Goal: Task Accomplishment & Management: Manage account settings

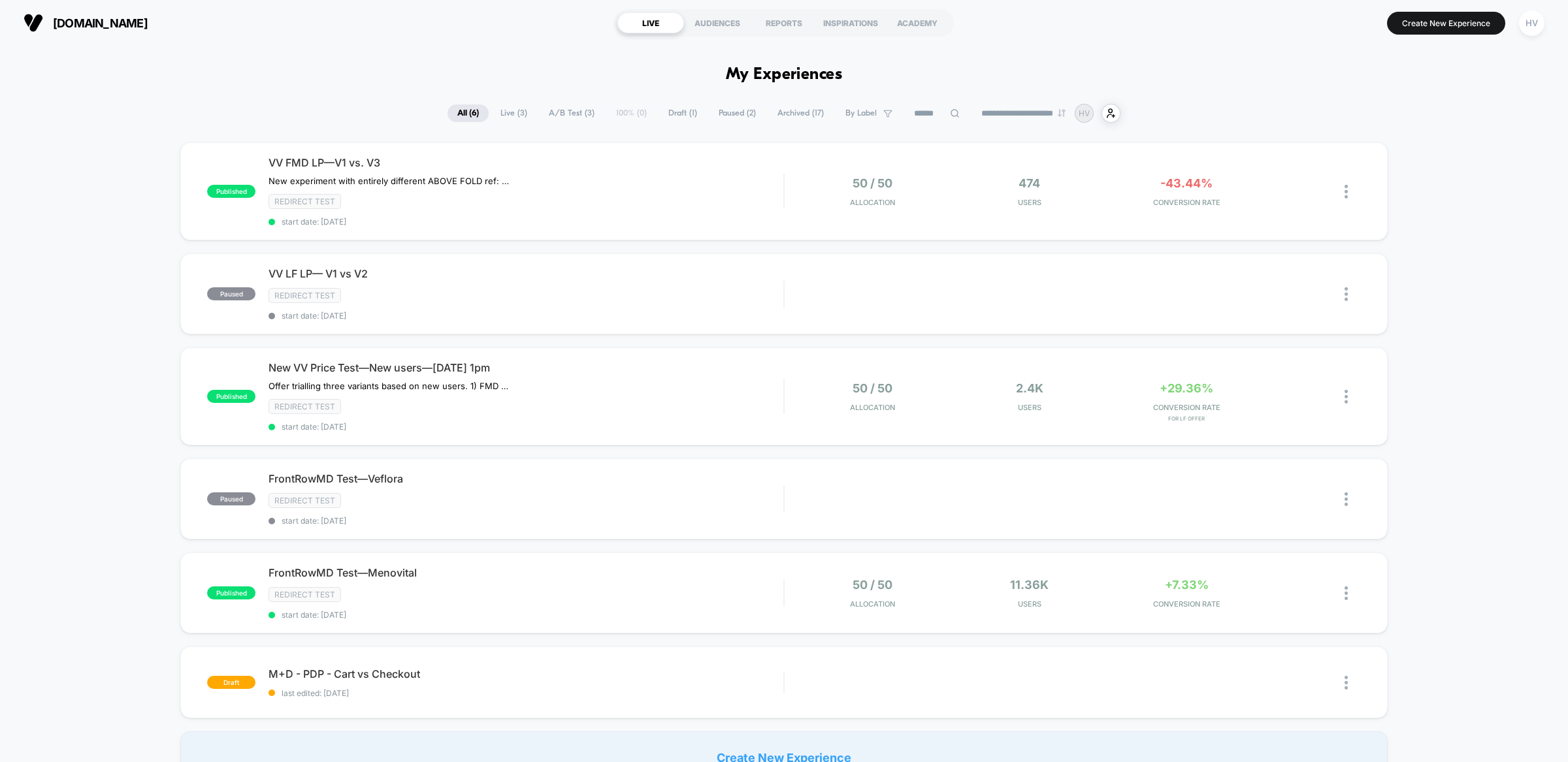
click at [605, 191] on div "VV FMD LP—V1 vs. V3 New experiment with entirely different ABOVE FOLD ref: Noti…" at bounding box center [526, 191] width 515 height 71
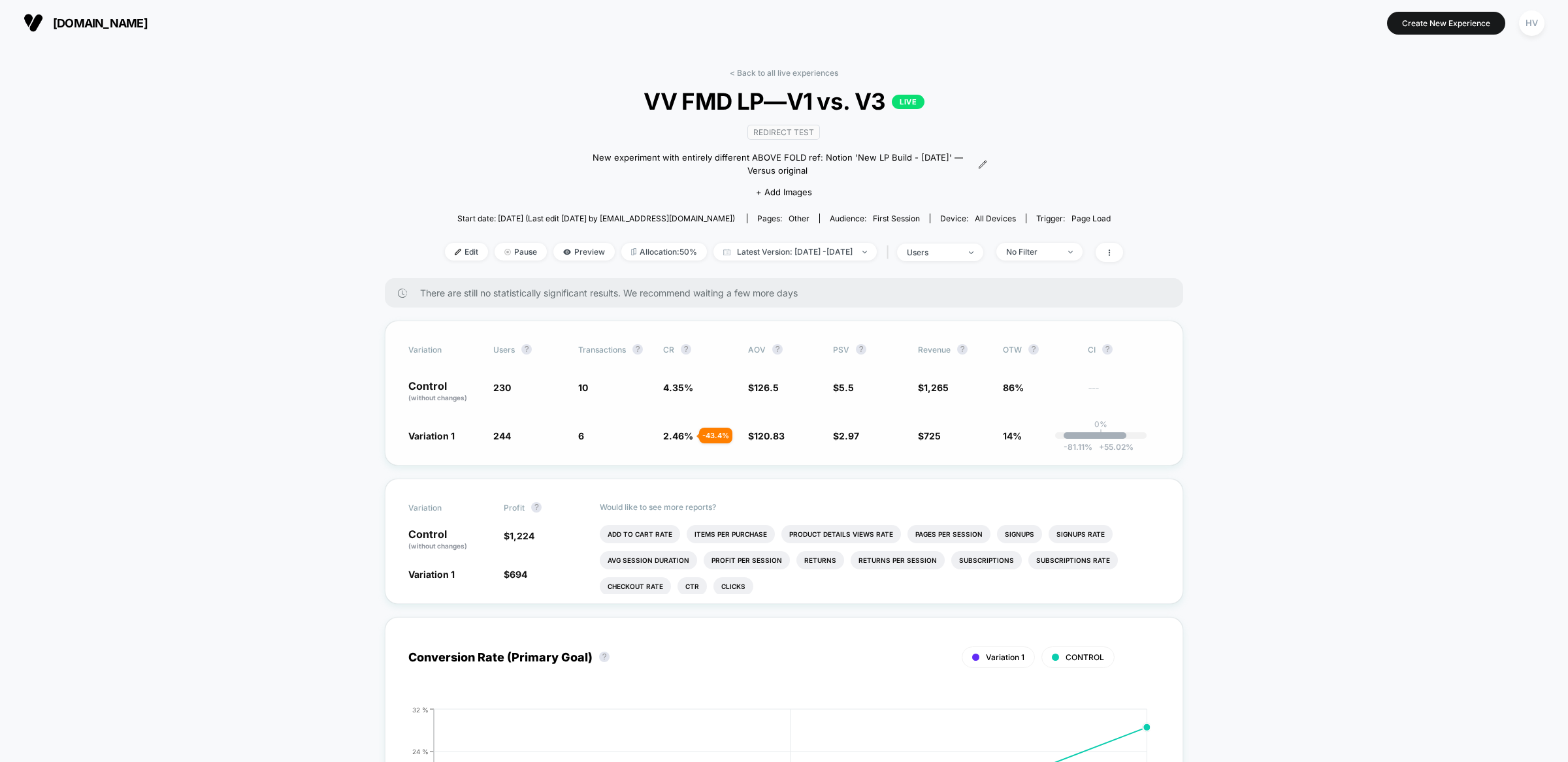
scroll to position [10, 0]
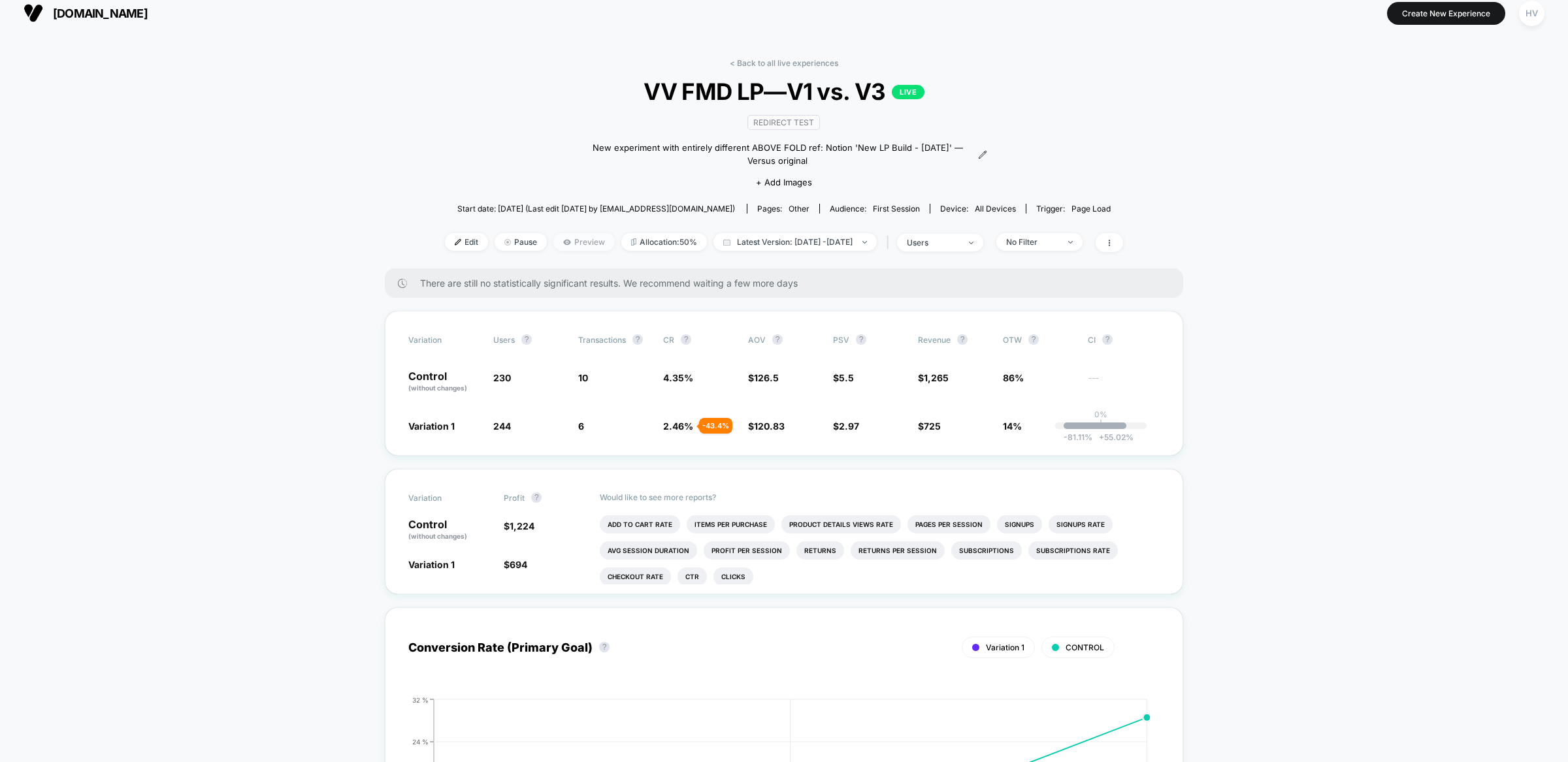
click at [554, 240] on span "Preview" at bounding box center [584, 242] width 62 height 18
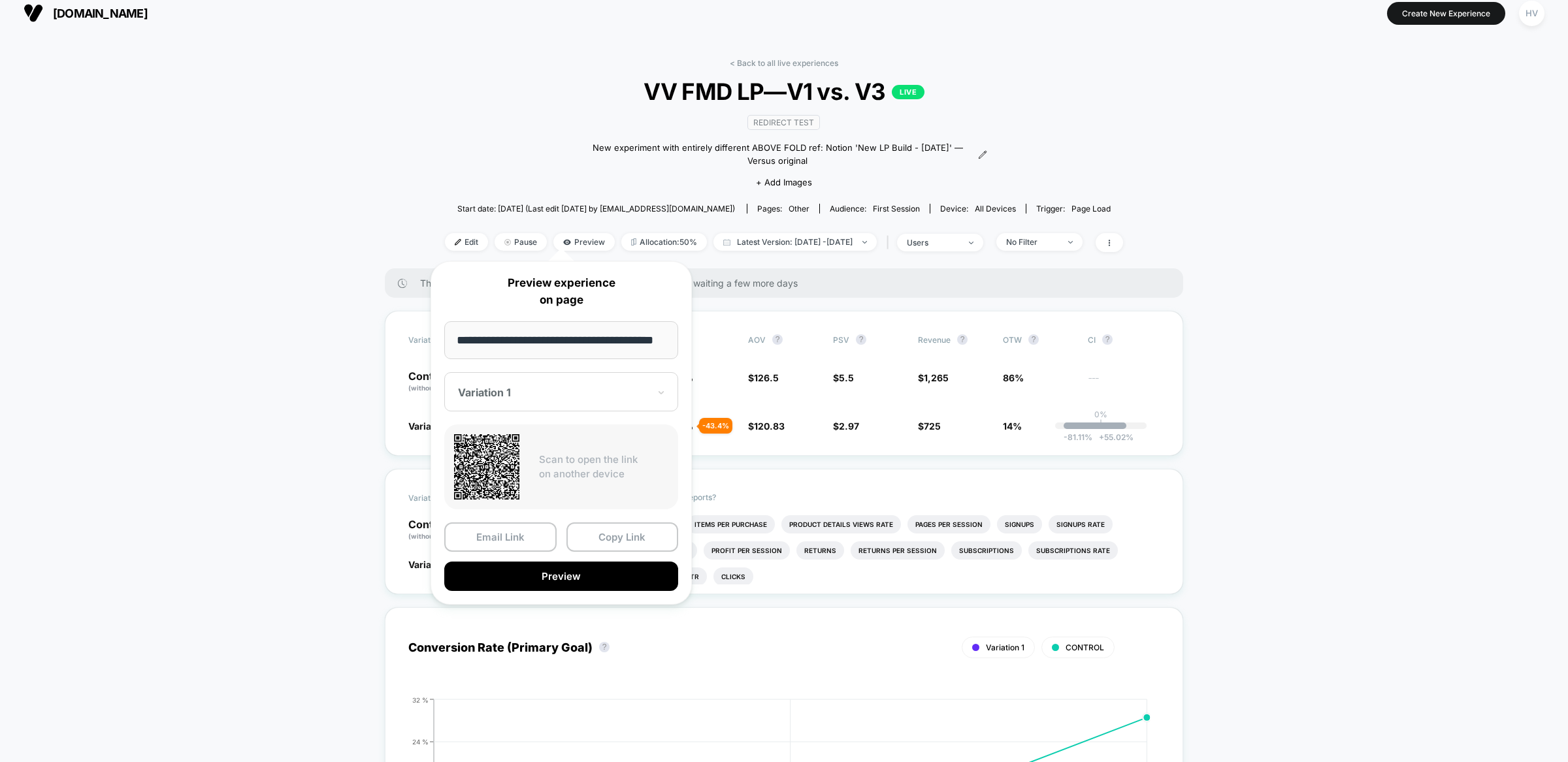
click at [574, 379] on div "Variation 1" at bounding box center [561, 392] width 234 height 39
click at [574, 379] on div "Variation 1" at bounding box center [561, 392] width 234 height 39
click at [570, 381] on div "Variation 1" at bounding box center [561, 392] width 234 height 39
click at [551, 460] on div "CONTROL" at bounding box center [561, 461] width 221 height 24
click at [541, 582] on button "Preview" at bounding box center [561, 577] width 234 height 30
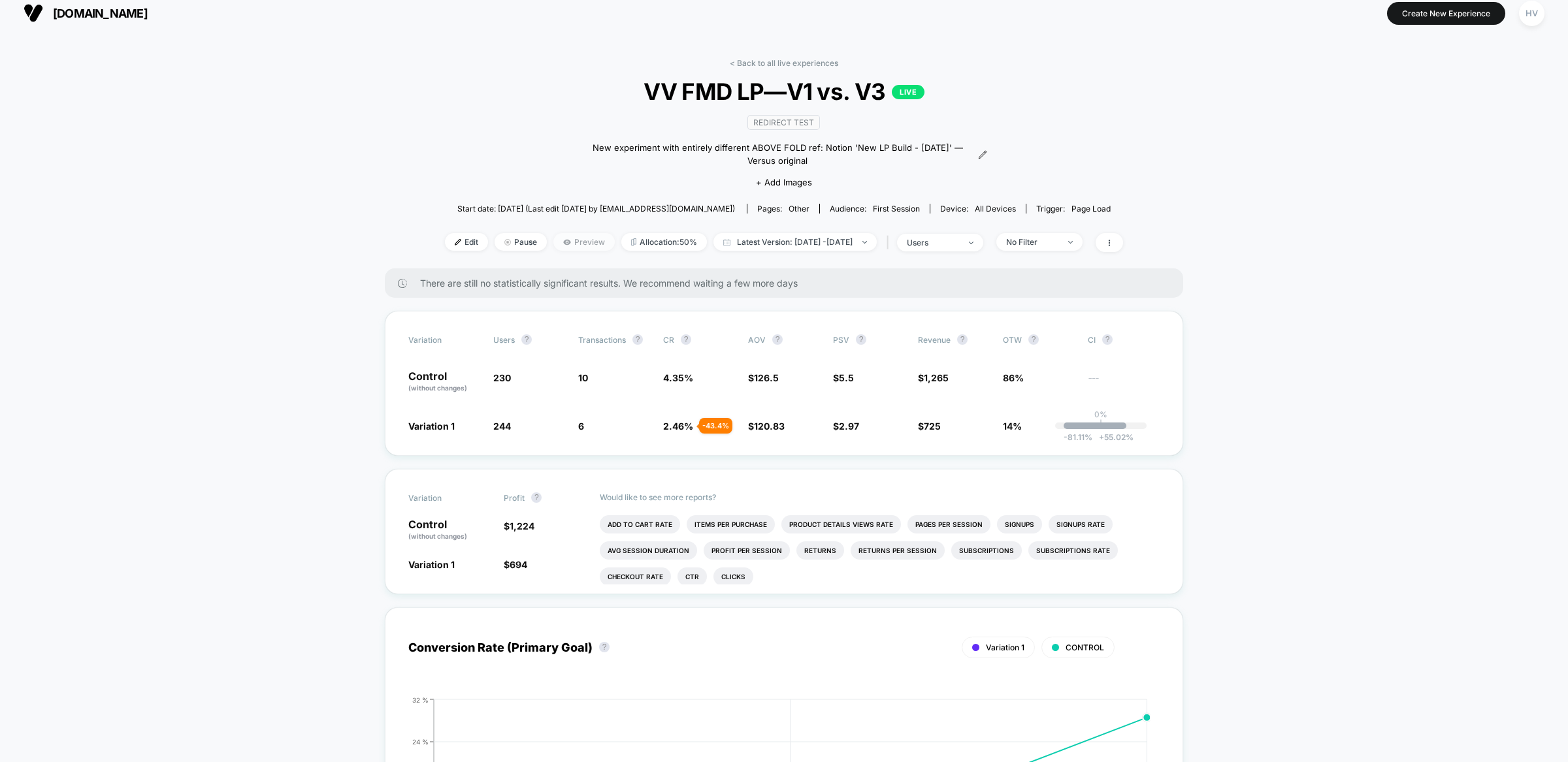
click at [575, 240] on span "Preview" at bounding box center [584, 242] width 62 height 18
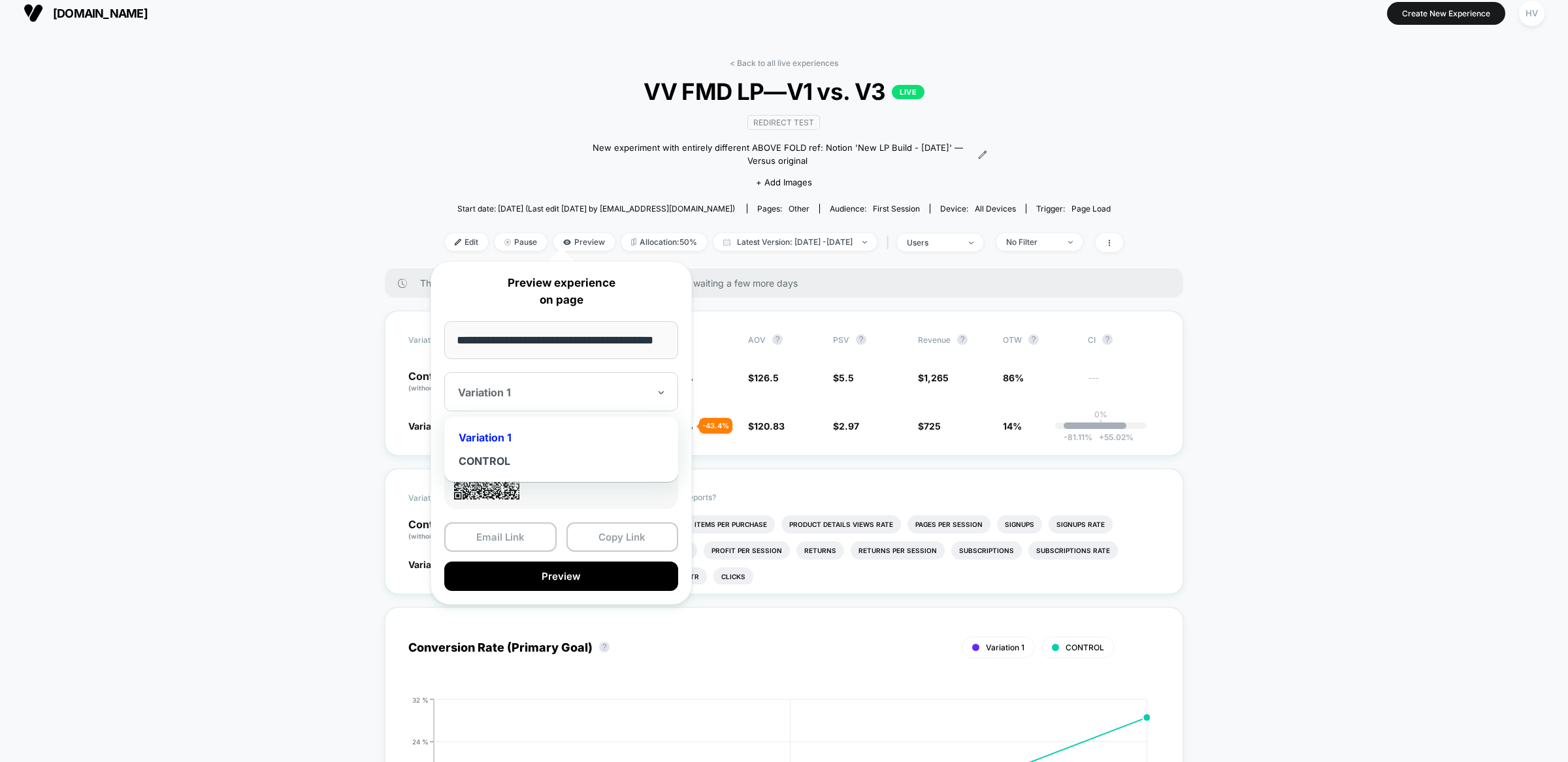
click at [566, 386] on div at bounding box center [553, 393] width 191 height 13
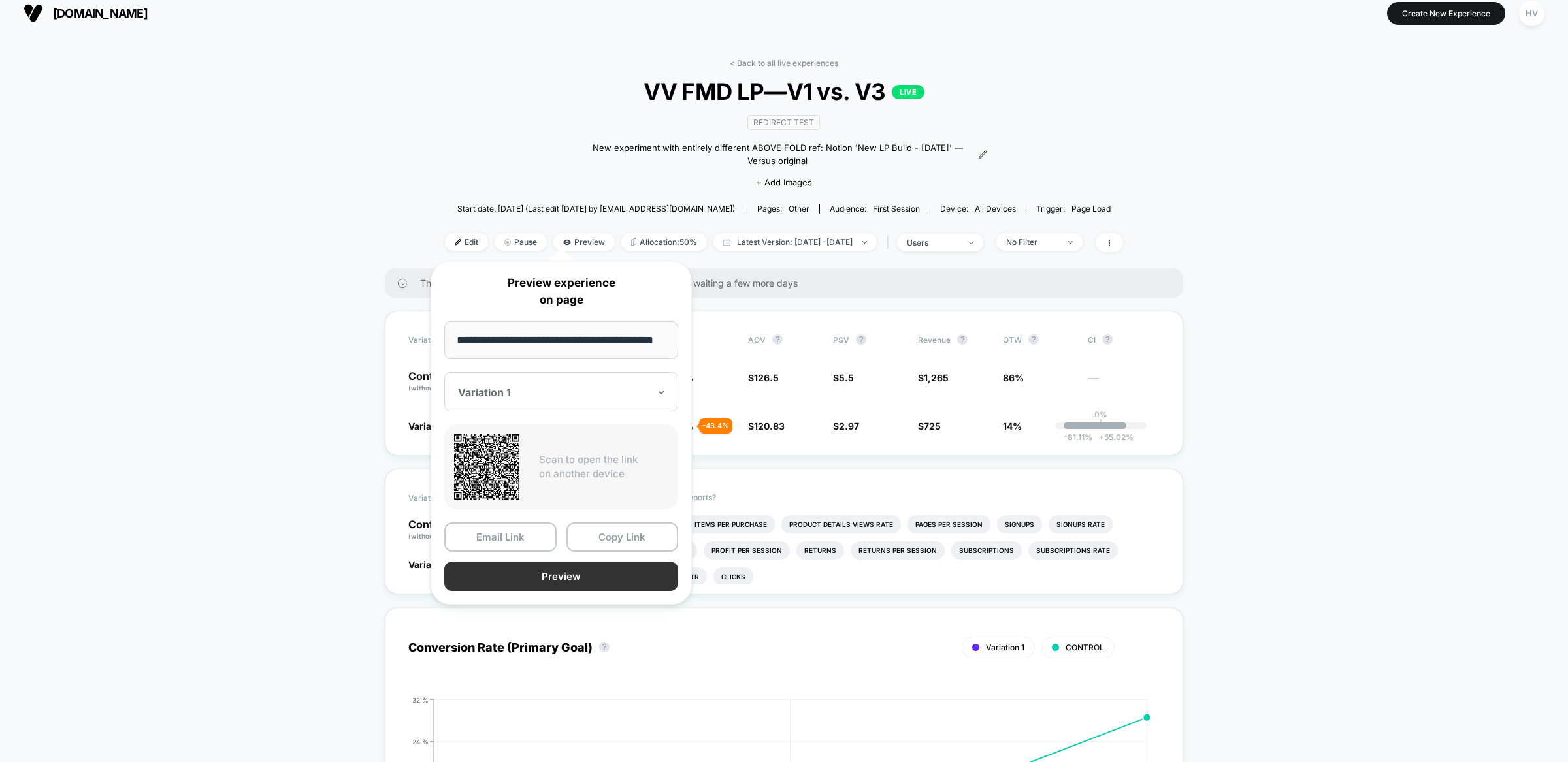
click at [547, 581] on button "Preview" at bounding box center [561, 577] width 234 height 30
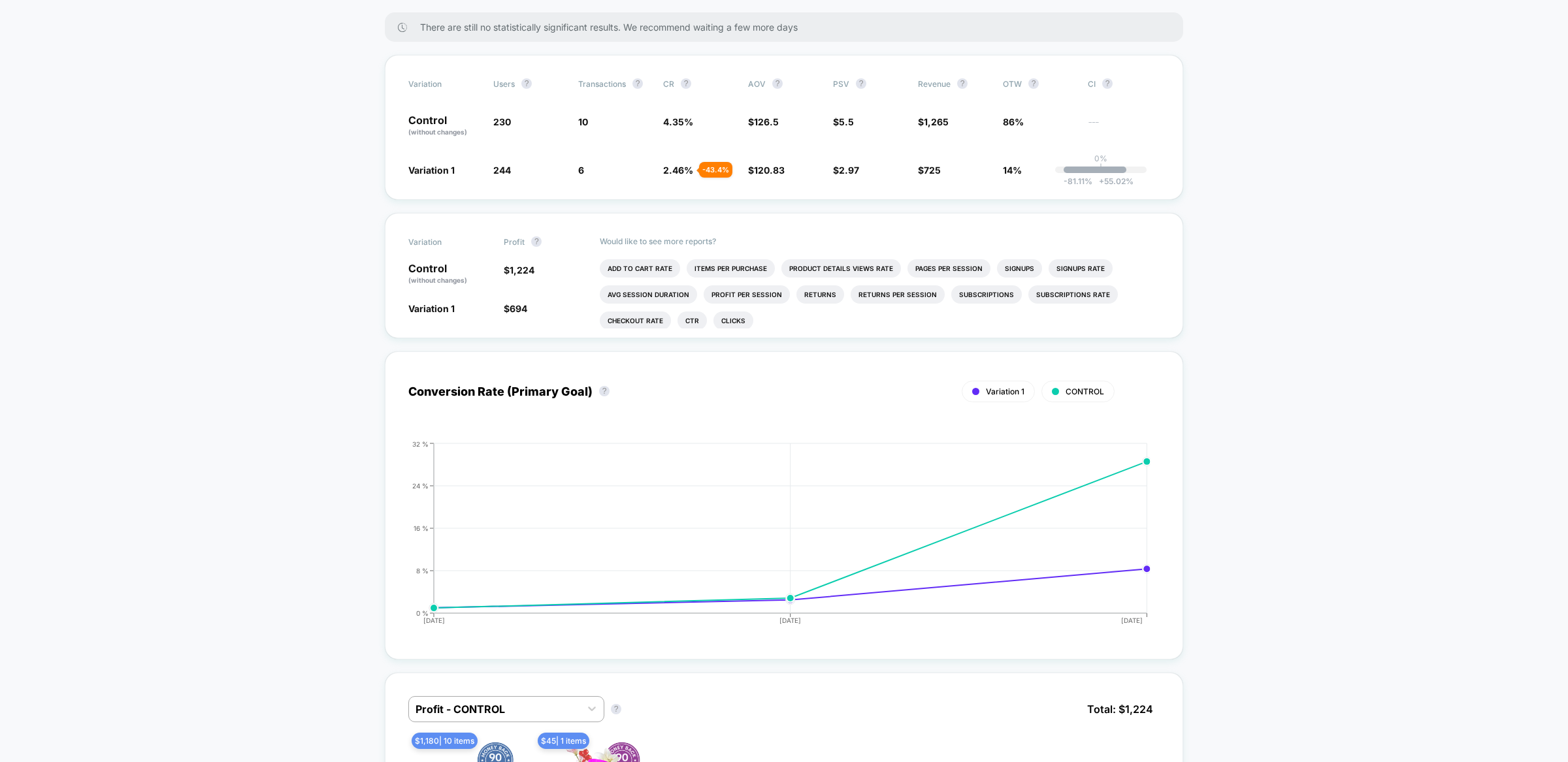
scroll to position [0, 0]
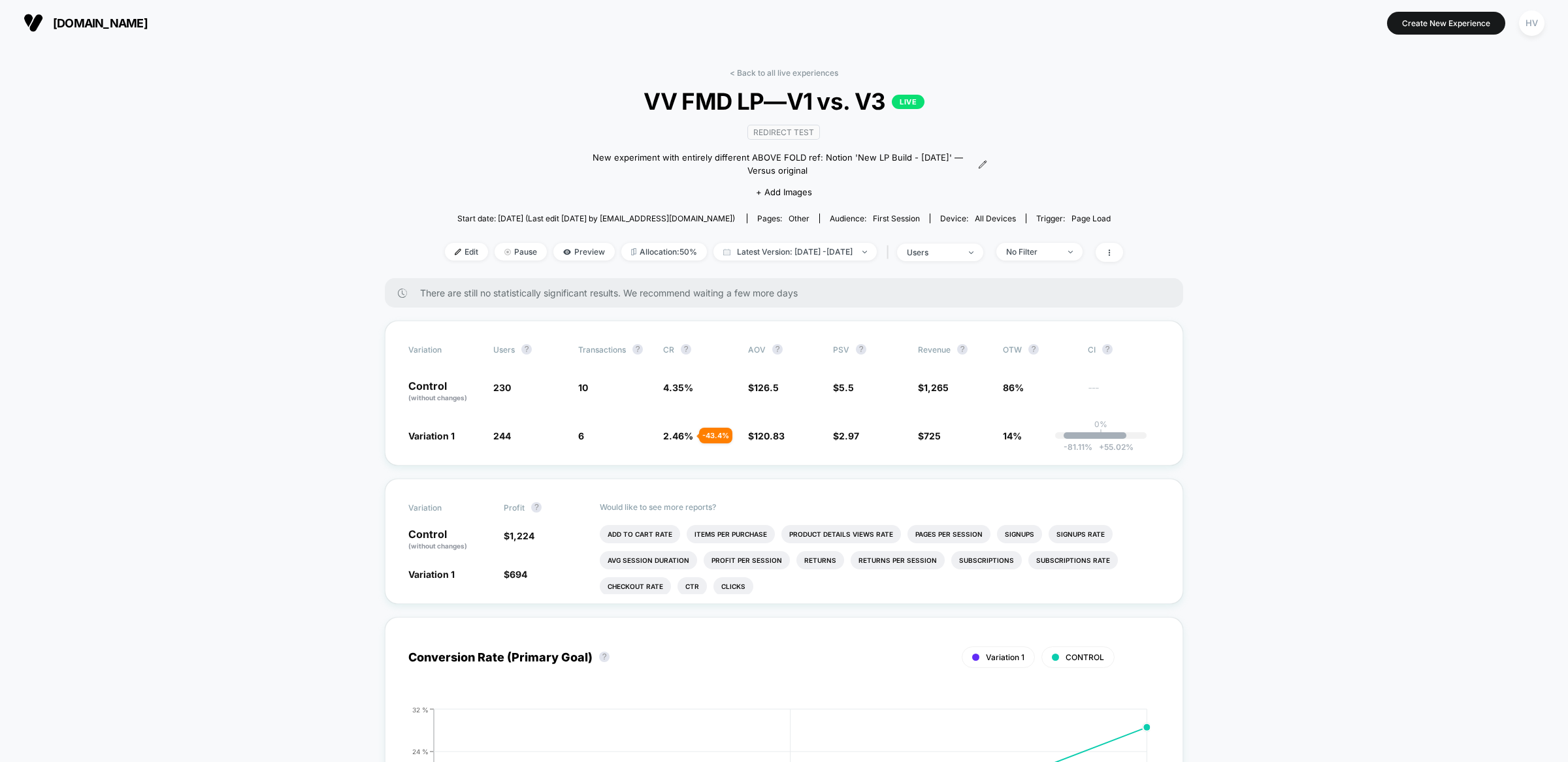
click at [992, 262] on div "< Back to all live experiences VV FMD LP—V1 vs. V3 LIVE Redirect Test New exper…" at bounding box center [784, 173] width 679 height 210
click at [965, 258] on div "| users" at bounding box center [934, 252] width 100 height 19
click at [958, 248] on div "users" at bounding box center [933, 253] width 53 height 10
click at [913, 301] on span "Sessions" at bounding box center [916, 300] width 37 height 11
click at [972, 406] on div "Sessions ? Sessions with impressions ? Users ? Save" at bounding box center [954, 353] width 195 height 160
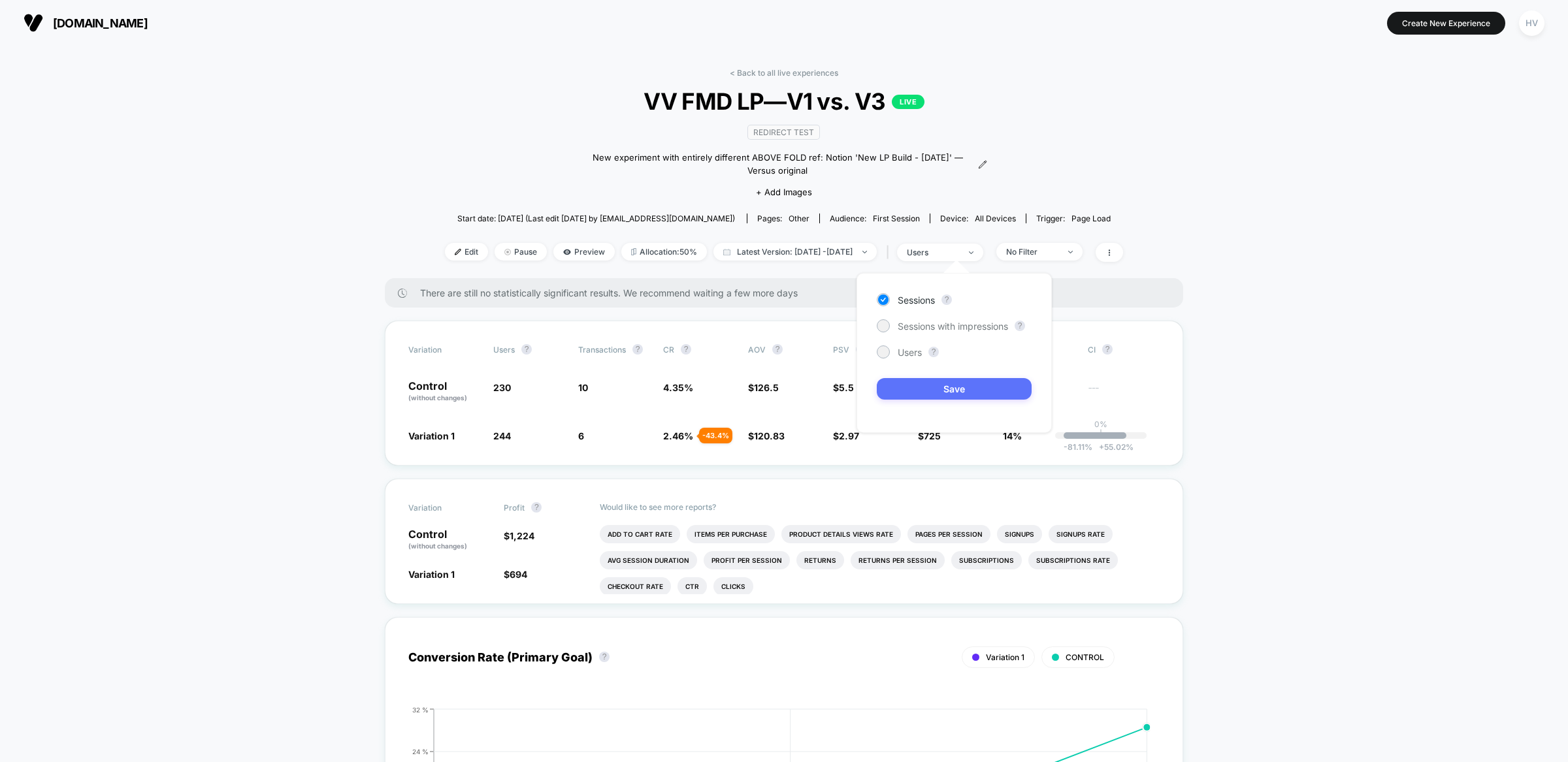
click at [971, 390] on button "Save" at bounding box center [954, 389] width 155 height 21
click at [496, 253] on span "Pause" at bounding box center [521, 252] width 53 height 18
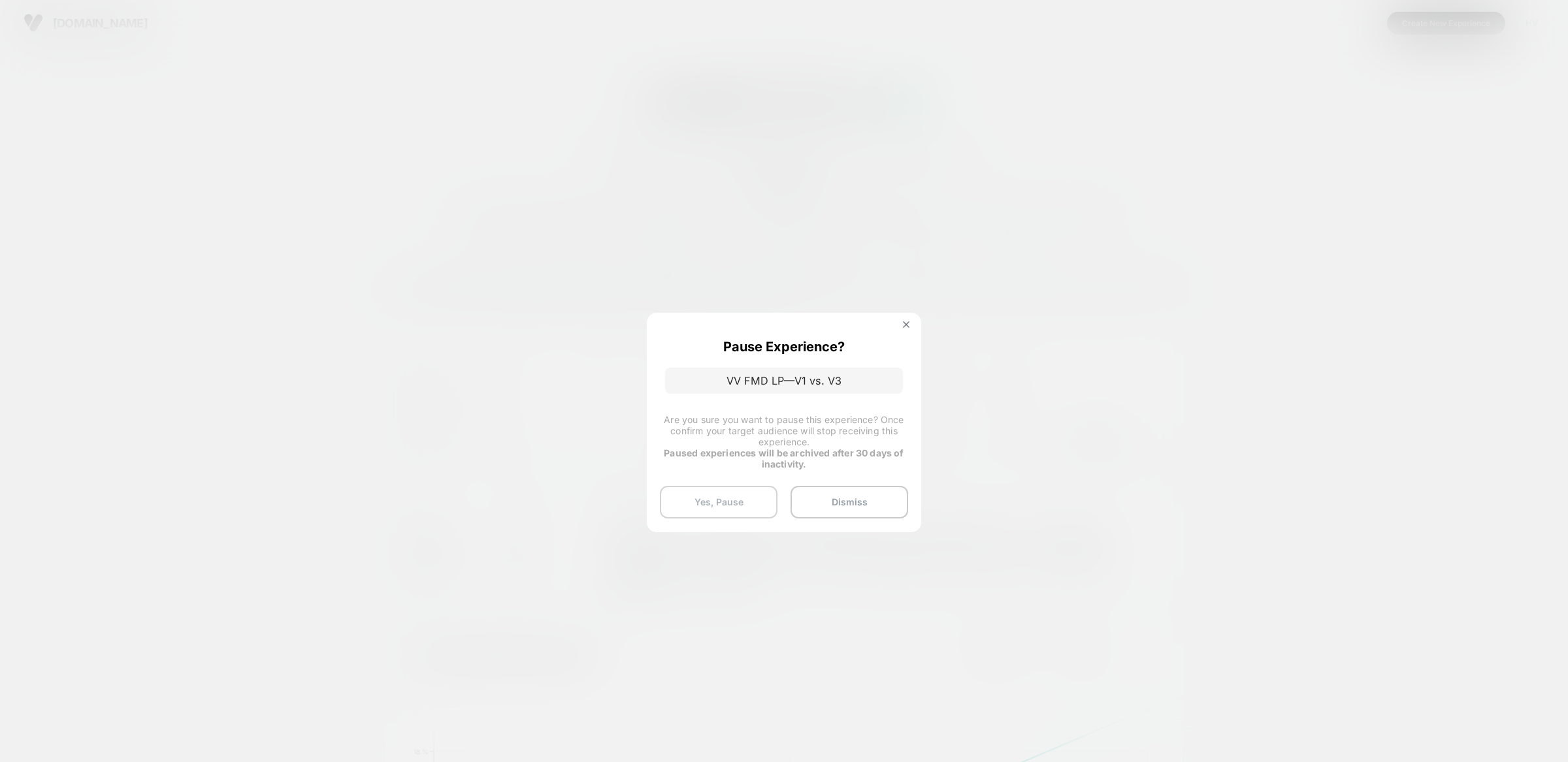
click at [742, 495] on button "Yes, Pause" at bounding box center [718, 503] width 117 height 33
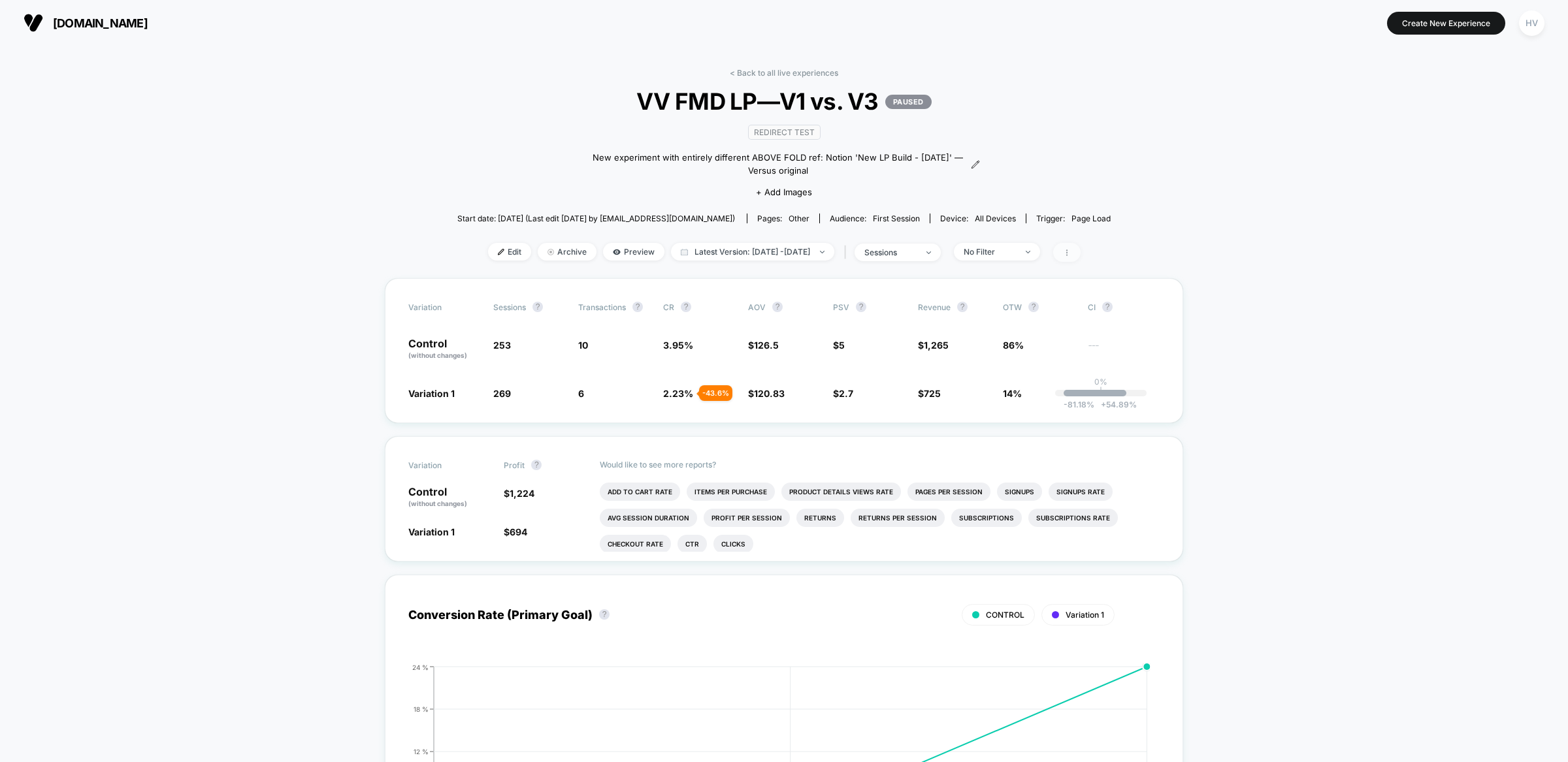
click at [1081, 249] on span at bounding box center [1067, 252] width 27 height 19
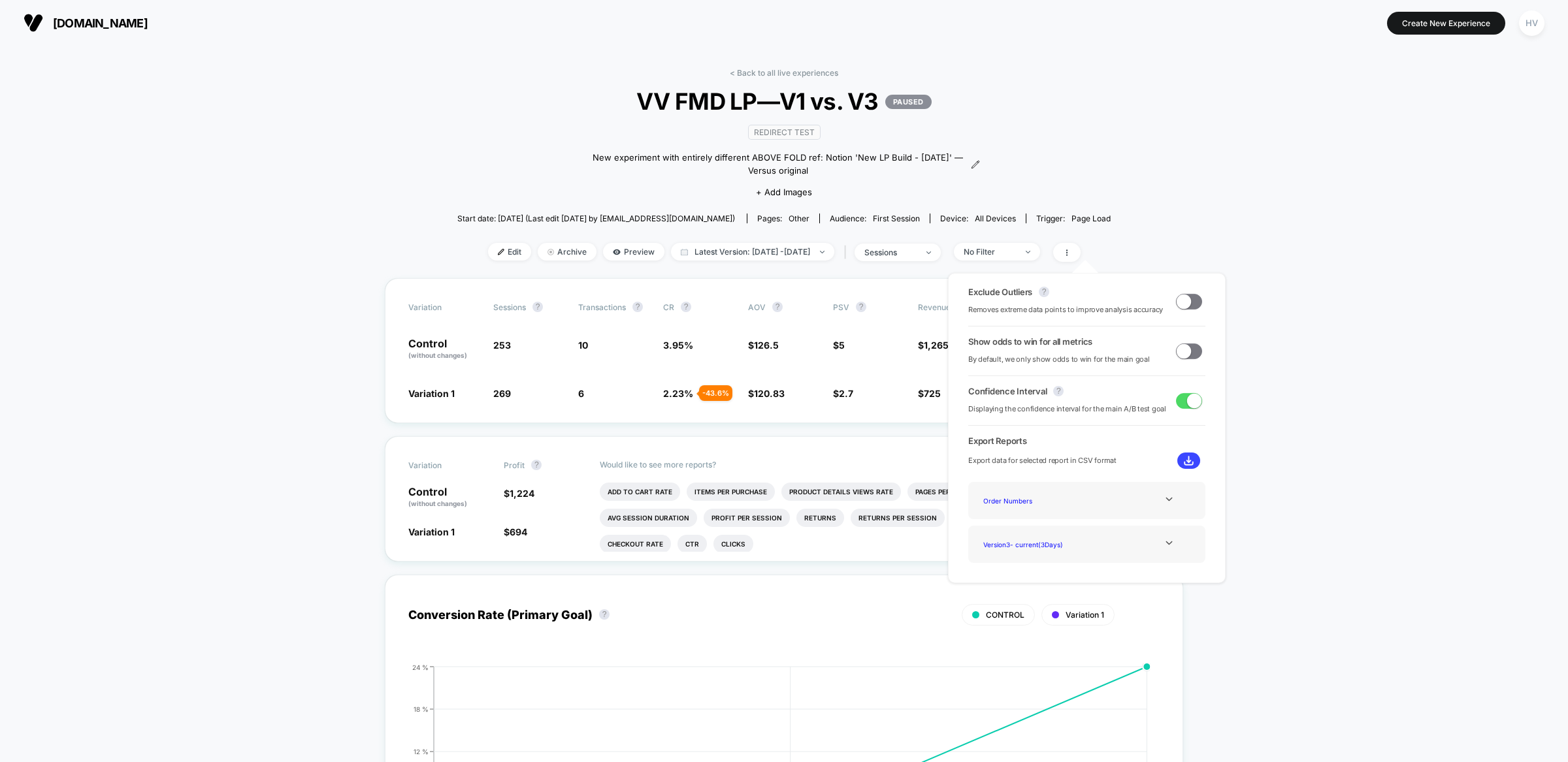
click at [1078, 176] on div "< Back to all live experiences VV FMD LP—V1 vs. V3 PAUSED Redirect Test New exp…" at bounding box center [784, 173] width 653 height 210
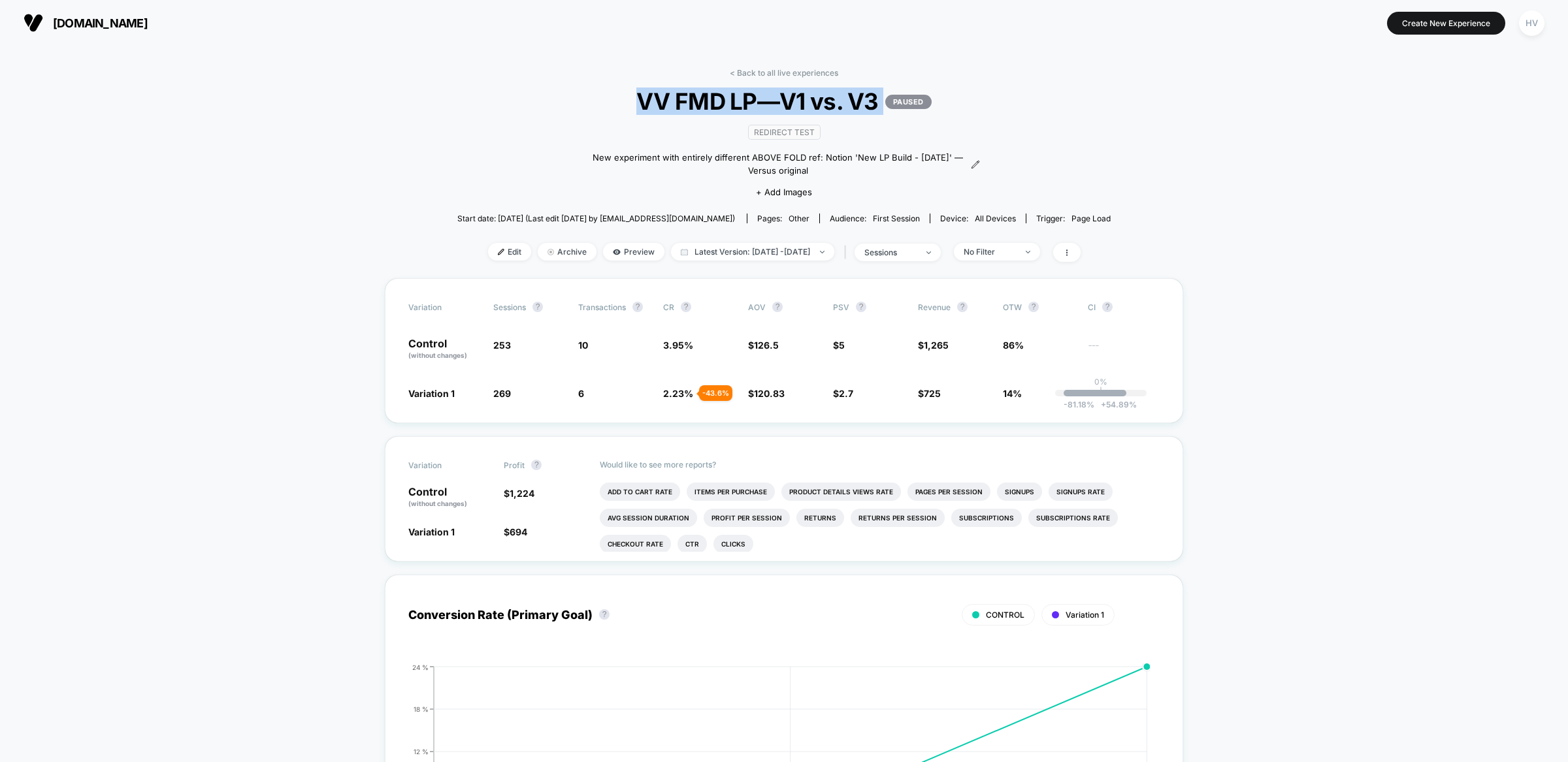
copy span "VV FMD LP—V1 vs. V3 PAUSED"
drag, startPoint x: 627, startPoint y: 104, endPoint x: 892, endPoint y: 109, distance: 265.0
click at [892, 109] on span "VV FMD LP—V1 vs. V3 PAUSED" at bounding box center [784, 101] width 588 height 27
